Goal: Transaction & Acquisition: Purchase product/service

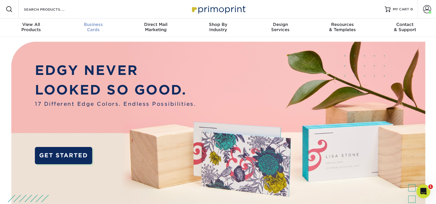
click at [99, 25] on span "Business" at bounding box center [93, 24] width 62 height 5
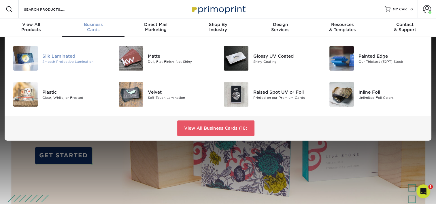
click at [63, 56] on div "Silk Laminated" at bounding box center [75, 56] width 66 height 6
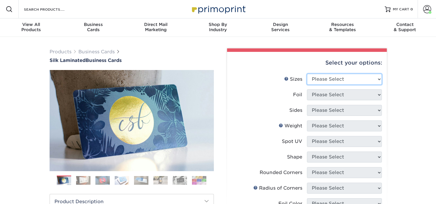
drag, startPoint x: 331, startPoint y: 81, endPoint x: 330, endPoint y: 84, distance: 3.3
click at [331, 81] on select "Please Select 1.5" x 3.5" - Mini 1.75" x 3.5" - Mini 2" x 2" - Square 2" x 3" -…" at bounding box center [344, 79] width 75 height 11
select select "2.00x3.50"
click at [307, 74] on select "Please Select 1.5" x 3.5" - Mini 1.75" x 3.5" - Mini 2" x 2" - Square 2" x 3" -…" at bounding box center [344, 79] width 75 height 11
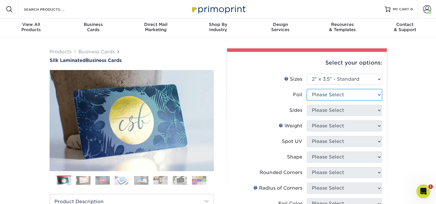
click at [346, 95] on select "Please Select Yes No" at bounding box center [344, 94] width 75 height 11
select select "0"
click at [307, 89] on select "Please Select Yes No" at bounding box center [344, 94] width 75 height 11
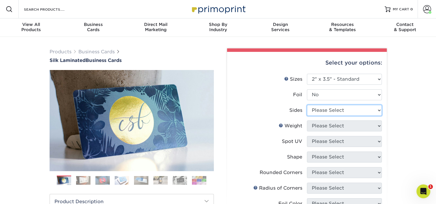
click at [339, 110] on select "Please Select Print Both Sides Print Front Only" at bounding box center [344, 110] width 75 height 11
select select "13abbda7-1d64-4f25-8bb2-c179b224825d"
click at [307, 105] on select "Please Select Print Both Sides Print Front Only" at bounding box center [344, 110] width 75 height 11
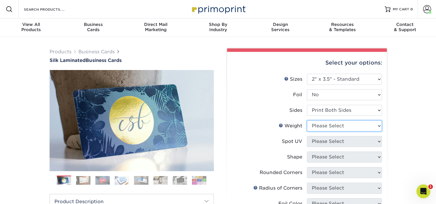
click at [345, 123] on select "Please Select 16PT" at bounding box center [344, 126] width 75 height 11
select select "16PT"
click at [307, 121] on select "Please Select 16PT" at bounding box center [344, 126] width 75 height 11
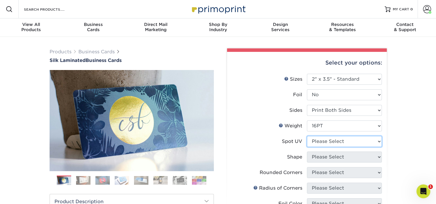
click at [339, 140] on select "Please Select No Spot UV Front and Back (Both Sides) Front Only Back Only" at bounding box center [344, 141] width 75 height 11
select select "3"
click at [307, 136] on select "Please Select No Spot UV Front and Back (Both Sides) Front Only Back Only" at bounding box center [344, 141] width 75 height 11
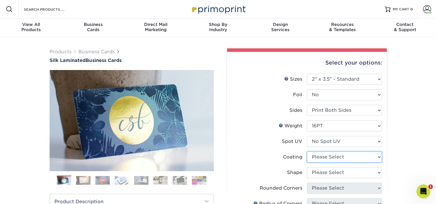
click at [335, 157] on select at bounding box center [344, 157] width 75 height 11
select select "3e7618de-abca-4bda-9f97-8b9129e913d8"
click at [307, 152] on select at bounding box center [344, 157] width 75 height 11
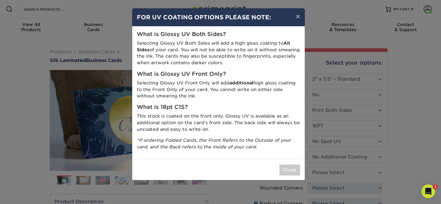
click at [390, 158] on div "× FOR UV COATING OPTIONS PLEASE NOTE: What is Glossy UV Both Sides? Selecting G…" at bounding box center [220, 102] width 441 height 204
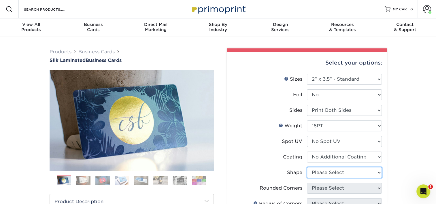
click at [343, 172] on select "Please Select Standard Oval" at bounding box center [344, 172] width 75 height 11
select select "standard"
click at [307, 167] on select "Please Select Standard Oval" at bounding box center [344, 172] width 75 height 11
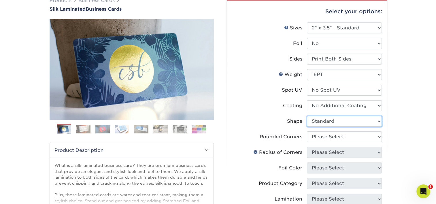
scroll to position [58, 0]
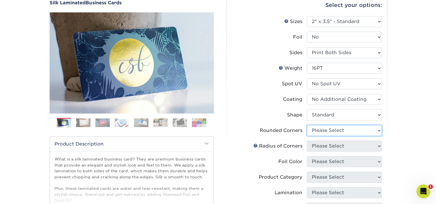
click at [352, 129] on select "Please Select Yes - Round 2 Corners Yes - Round 4 Corners No" at bounding box center [344, 130] width 75 height 11
select select "0"
click at [307, 125] on select "Please Select Yes - Round 2 Corners Yes - Round 4 Corners No" at bounding box center [344, 130] width 75 height 11
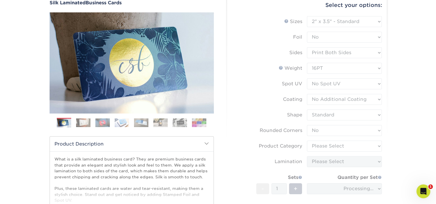
click at [372, 134] on form "Sizes Help Sizes Please Select 1.5" x 3.5" - Mini 1.75" x 3.5" - Mini 2" x 2" -…" at bounding box center [307, 127] width 151 height 223
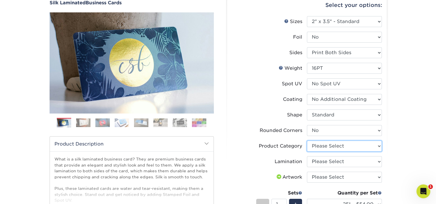
drag, startPoint x: 350, startPoint y: 146, endPoint x: 346, endPoint y: 150, distance: 4.9
click at [350, 146] on select "Please Select Business Cards" at bounding box center [344, 146] width 75 height 11
select select "3b5148f1-0588-4f88-a218-97bcfdce65c1"
click at [307, 141] on select "Please Select Business Cards" at bounding box center [344, 146] width 75 height 11
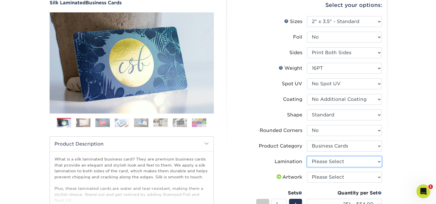
click at [337, 162] on select "Please Select Silk" at bounding box center [344, 161] width 75 height 11
select select "ccacb42f-45f7-42d3-bbd3-7c8421cf37f0"
click at [307, 156] on select "Please Select Silk" at bounding box center [344, 161] width 75 height 11
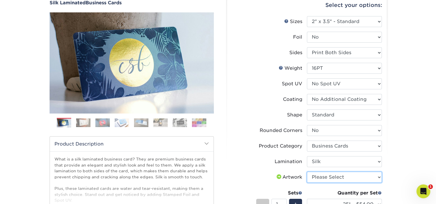
click at [332, 175] on select "Please Select I will upload files I need a design - $100" at bounding box center [344, 177] width 75 height 11
select select "upload"
click at [307, 172] on select "Please Select I will upload files I need a design - $100" at bounding box center [344, 177] width 75 height 11
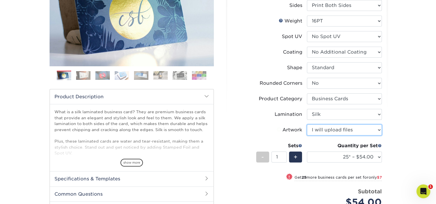
scroll to position [115, 0]
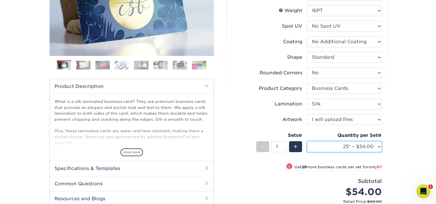
click at [356, 148] on select "25* – $54.00 50* – $61.00 75* – $68.00 100* – $75.00 250* – $82.00 500 – $86.00…" at bounding box center [344, 146] width 75 height 11
select select "1000 – $114.00"
click at [307, 141] on select "25* – $54.00 50* – $61.00 75* – $68.00 100* – $75.00 250* – $82.00 500 – $86.00…" at bounding box center [344, 146] width 75 height 11
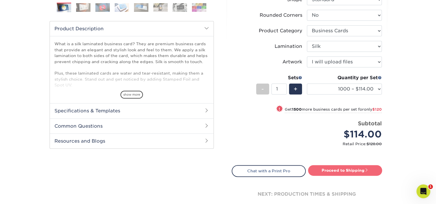
click at [373, 168] on link "Proceed to Shipping" at bounding box center [345, 170] width 74 height 10
type input "Set 1"
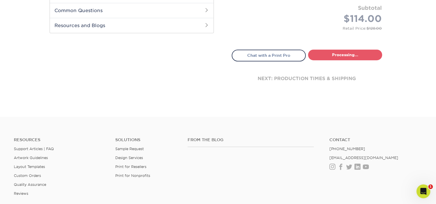
select select "cb0105d6-89c4-49d0-a7da-6075946ad4a6"
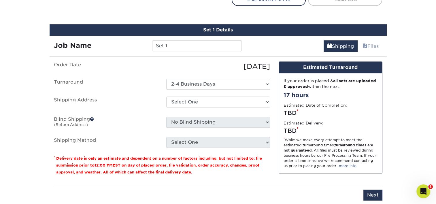
scroll to position [324, 0]
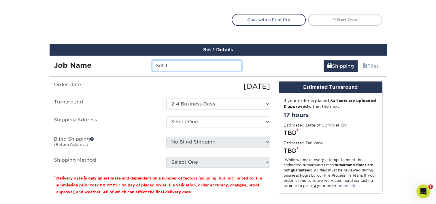
click at [186, 67] on input "Set 1" at bounding box center [197, 65] width 90 height 11
type input "[PERSON_NAME] Additional"
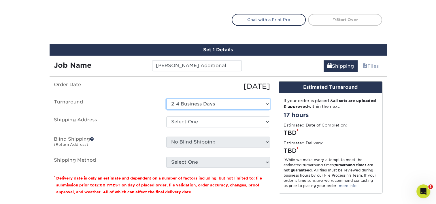
click at [199, 103] on select "Select One 2-4 Business Days" at bounding box center [218, 104] width 104 height 11
click at [166, 99] on select "Select One 2-4 Business Days" at bounding box center [218, 104] width 104 height 11
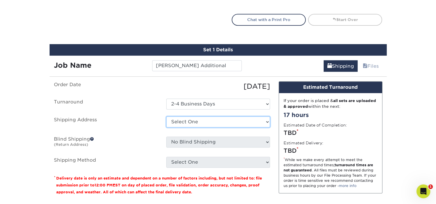
click at [195, 123] on select "Select One Adan Arreola Adolfo Ordonez Adolfo Ordonez Alfonso Toro Alicia Monta…" at bounding box center [218, 122] width 104 height 11
drag, startPoint x: 148, startPoint y: 120, endPoint x: 160, endPoint y: 115, distance: 12.6
click at [148, 119] on label "Shipping Address" at bounding box center [106, 123] width 112 height 13
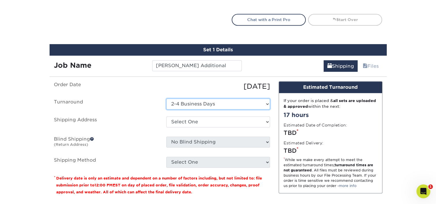
click at [194, 101] on select "Select One 2-4 Business Days" at bounding box center [218, 104] width 104 height 11
click at [166, 99] on select "Select One 2-4 Business Days" at bounding box center [218, 104] width 104 height 11
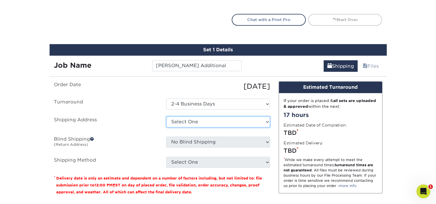
click at [211, 121] on select "Select One Adan Arreola Adolfo Ordonez Adolfo Ordonez Alfonso Toro Alicia Monta…" at bounding box center [218, 122] width 104 height 11
click at [208, 121] on select "Select One Adan Arreola Adolfo Ordonez Adolfo Ordonez Alfonso Toro Alicia Monta…" at bounding box center [218, 122] width 104 height 11
select select "274384"
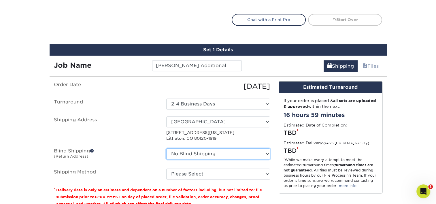
click at [211, 152] on select "No Blind Shipping Adan Arreola Adolfo Ordonez Adolfo Ordonez Alfonso Toro Alici…" at bounding box center [218, 154] width 104 height 11
select select "274384"
click at [166, 149] on select "No Blind Shipping Adan Arreola Adolfo Ordonez Adolfo Ordonez Alfonso Toro Alici…" at bounding box center [218, 154] width 104 height 11
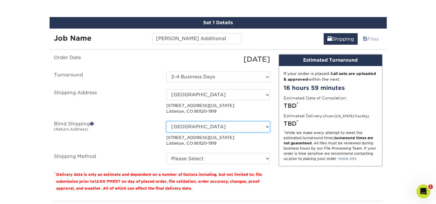
scroll to position [353, 0]
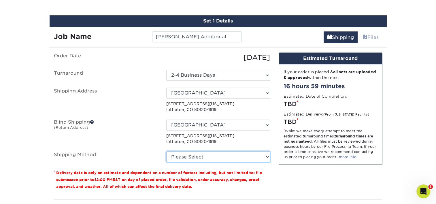
click at [197, 152] on select "Please Select Ground Shipping (+$8.96) 3 Day Shipping Service (+$16.56) 2 Day A…" at bounding box center [218, 156] width 104 height 11
select select "03"
click at [166, 151] on select "Please Select Ground Shipping (+$8.96) 3 Day Shipping Service (+$16.56) 2 Day A…" at bounding box center [218, 156] width 104 height 11
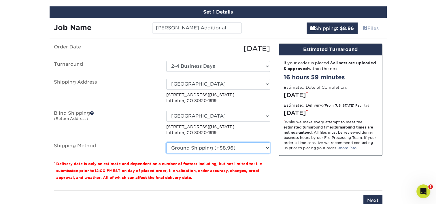
scroll to position [382, 0]
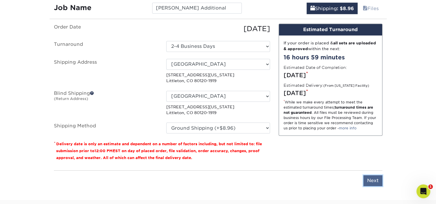
click at [373, 179] on input "Next" at bounding box center [373, 180] width 19 height 11
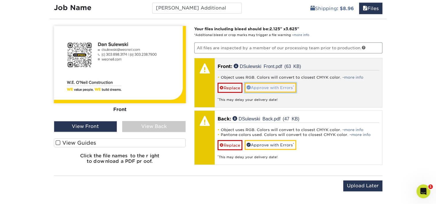
click at [291, 83] on link "Approve with Errors *" at bounding box center [271, 88] width 52 height 10
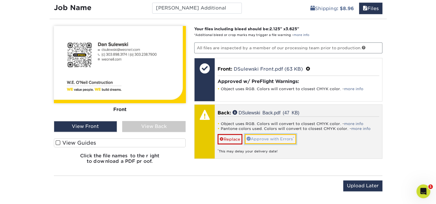
click at [271, 138] on link "Approve with Errors *" at bounding box center [271, 139] width 52 height 10
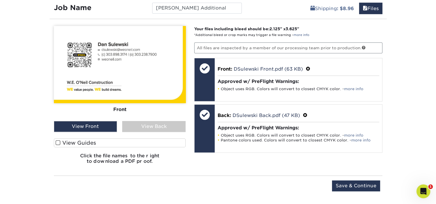
click at [149, 125] on div "View Back" at bounding box center [153, 126] width 63 height 11
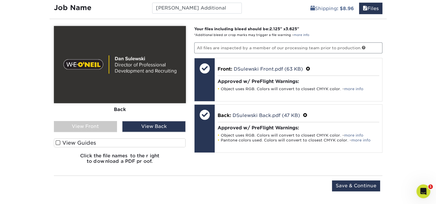
click at [104, 122] on div "View Front" at bounding box center [85, 126] width 63 height 11
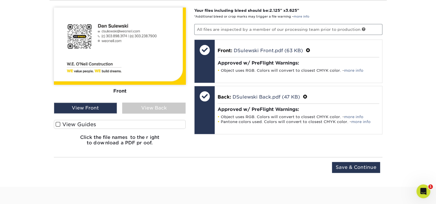
scroll to position [411, 0]
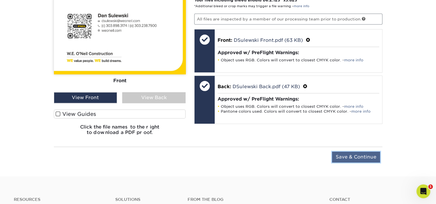
click at [363, 156] on input "Save & Continue" at bounding box center [356, 157] width 48 height 11
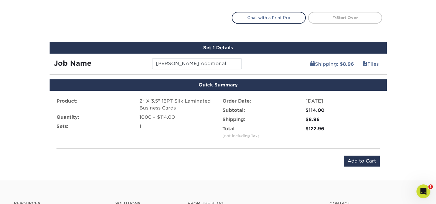
scroll to position [324, 0]
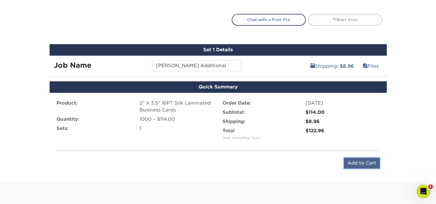
click at [357, 158] on input "Add to Cart" at bounding box center [362, 163] width 36 height 11
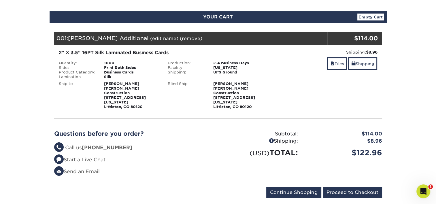
scroll to position [58, 0]
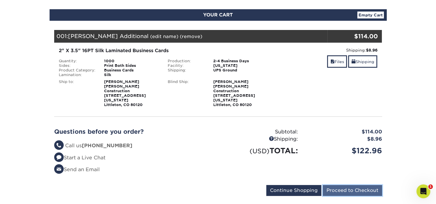
click at [362, 185] on input "Proceed to Checkout" at bounding box center [352, 190] width 59 height 11
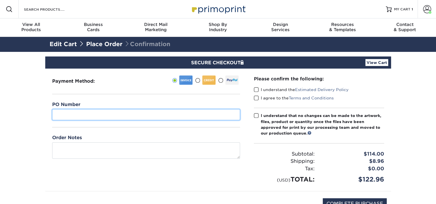
click at [92, 113] on input "text" at bounding box center [146, 114] width 188 height 11
type input "14"
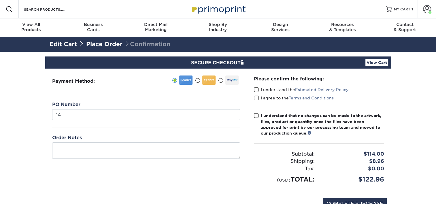
click at [260, 89] on label "I understand the Estimated Delivery Policy" at bounding box center [301, 90] width 95 height 6
click at [0, 0] on input "I understand the Estimated Delivery Policy" at bounding box center [0, 0] width 0 height 0
click at [255, 97] on span at bounding box center [256, 97] width 5 height 5
click at [0, 0] on input "I agree to the Terms and Conditions" at bounding box center [0, 0] width 0 height 0
drag, startPoint x: 253, startPoint y: 116, endPoint x: 256, endPoint y: 116, distance: 3.2
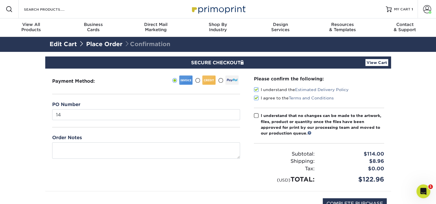
click at [253, 116] on div "Please confirm the following: I understand the Estimated Delivery Policy I agre…" at bounding box center [319, 130] width 144 height 123
click at [257, 116] on span at bounding box center [256, 115] width 5 height 5
click at [0, 0] on input "I understand that no changes can be made to the artwork, files, product or quan…" at bounding box center [0, 0] width 0 height 0
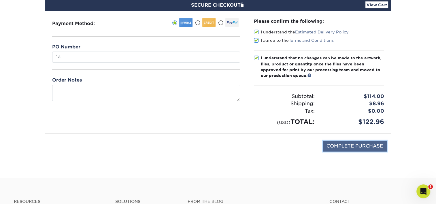
click at [348, 147] on input "COMPLETE PURCHASE" at bounding box center [355, 146] width 64 height 11
type input "PROCESSING, PLEASE WAIT..."
